Goal: Use online tool/utility: Utilize a website feature to perform a specific function

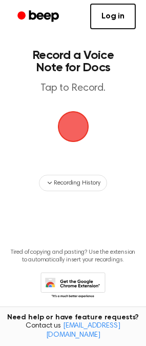
click at [69, 116] on span "button" at bounding box center [73, 126] width 57 height 57
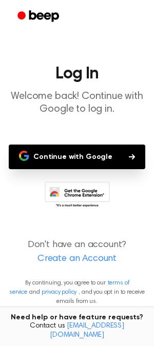
click at [86, 162] on button "Continue with Google" at bounding box center [77, 157] width 136 height 25
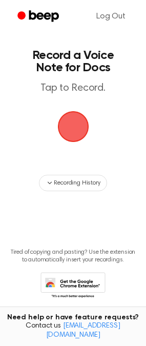
click at [60, 126] on span "button" at bounding box center [73, 127] width 40 height 40
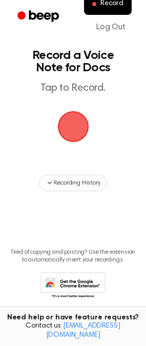
click at [65, 126] on span "button" at bounding box center [73, 126] width 29 height 29
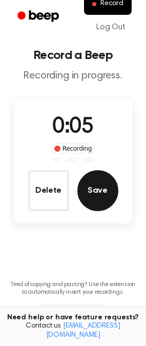
click at [107, 190] on button "Save" at bounding box center [97, 190] width 41 height 41
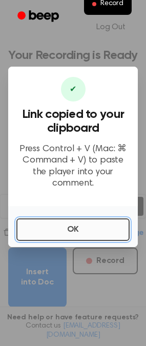
click at [72, 231] on button "OK" at bounding box center [72, 230] width 113 height 23
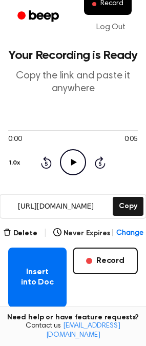
click at [72, 231] on button "Never Expires | Change" at bounding box center [98, 233] width 90 height 11
